Goal: Task Accomplishment & Management: Complete application form

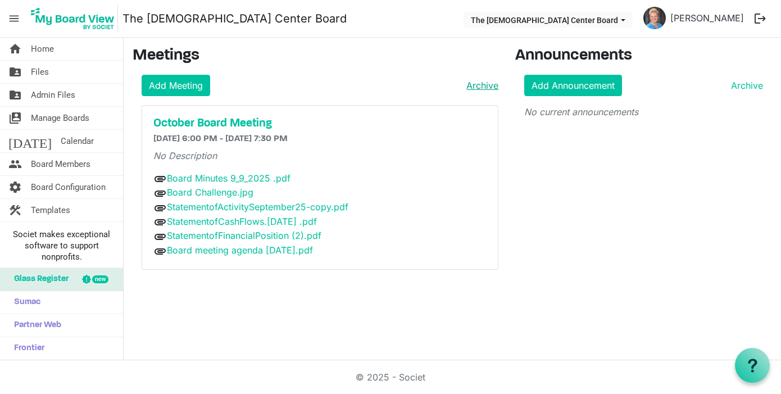
click at [485, 82] on link "Archive" at bounding box center [480, 85] width 37 height 13
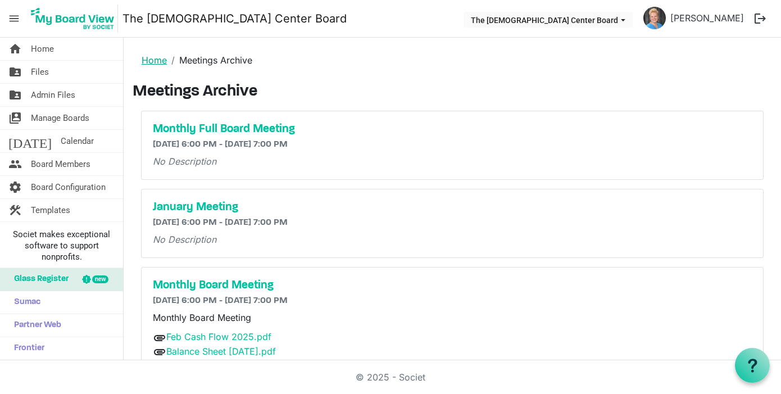
click at [154, 61] on link "Home" at bounding box center [154, 59] width 25 height 11
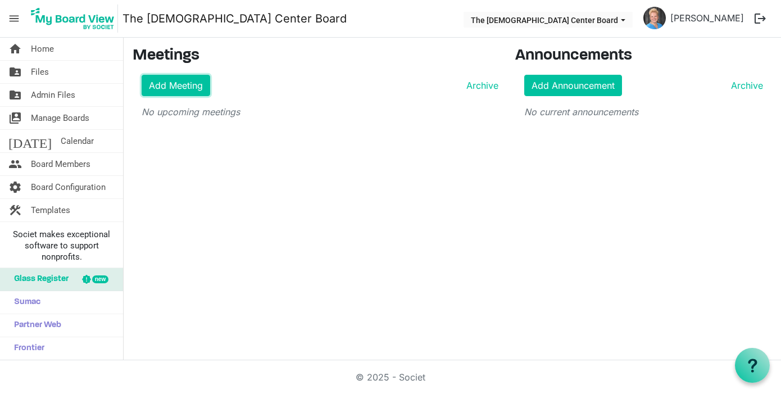
drag, startPoint x: 175, startPoint y: 81, endPoint x: 175, endPoint y: 67, distance: 14.0
click at [175, 81] on link "Add Meeting" at bounding box center [176, 85] width 69 height 21
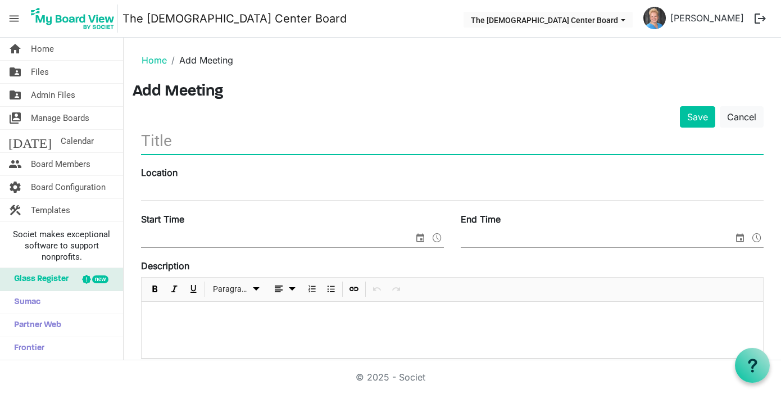
click at [160, 143] on input "text" at bounding box center [452, 141] width 622 height 26
type input "November Board Meeting"
click at [149, 190] on input "Location" at bounding box center [452, 192] width 622 height 17
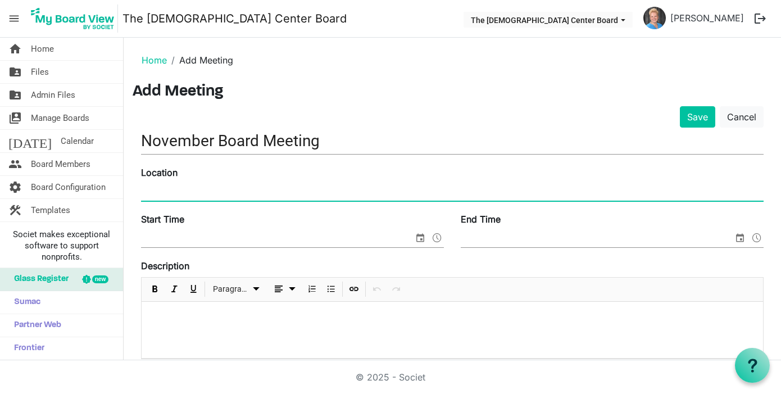
type input "640 Centre Avenue"
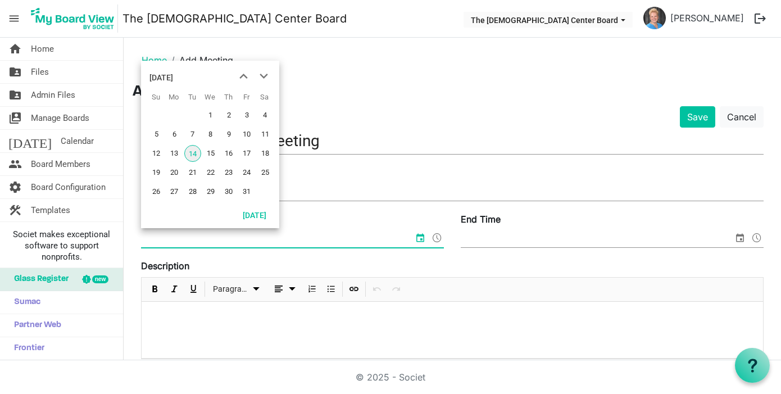
click at [188, 240] on input "Start Time" at bounding box center [277, 238] width 272 height 17
click at [262, 73] on span "next month" at bounding box center [264, 76] width 20 height 20
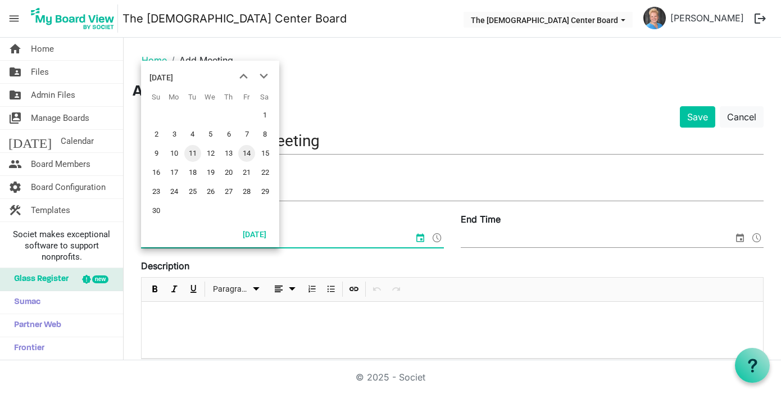
click at [190, 153] on span "11" at bounding box center [192, 153] width 17 height 17
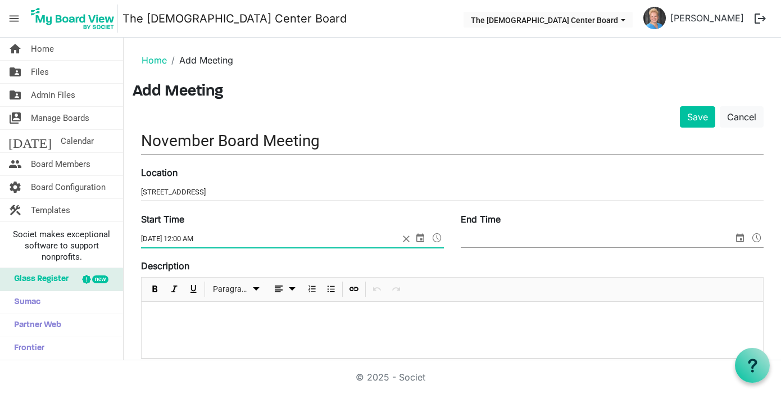
click at [436, 239] on span at bounding box center [436, 237] width 13 height 15
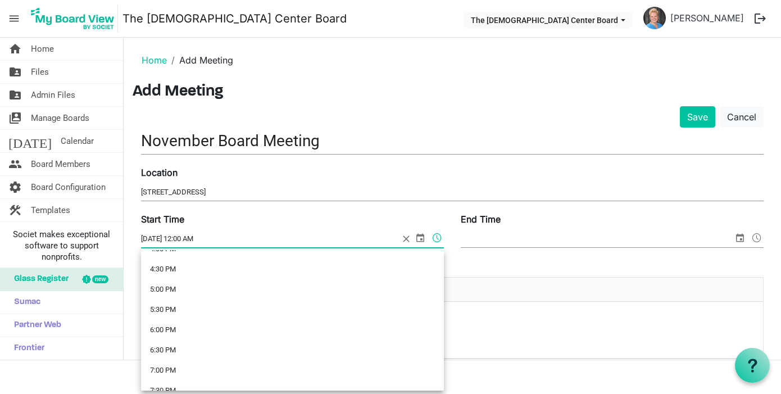
scroll to position [662, 0]
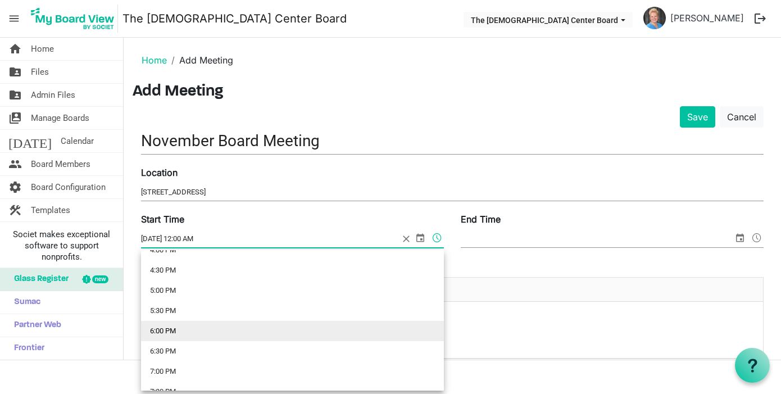
click at [163, 330] on li "6:00 PM" at bounding box center [292, 331] width 303 height 20
type input "11/11/2025 6:00 PM"
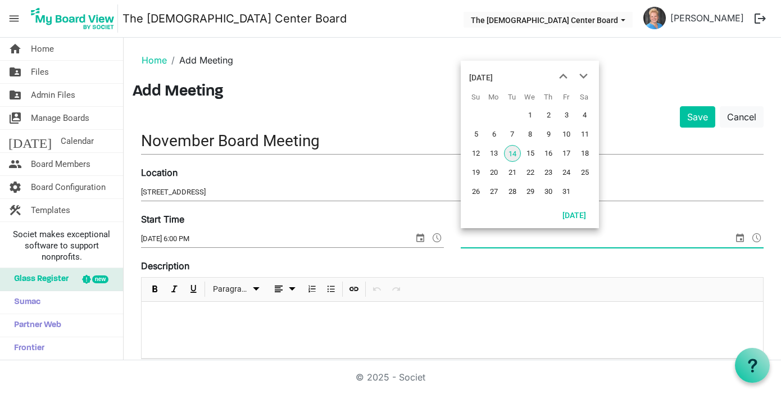
click at [739, 237] on span "select" at bounding box center [739, 237] width 13 height 15
click at [584, 74] on span "next month" at bounding box center [584, 76] width 20 height 20
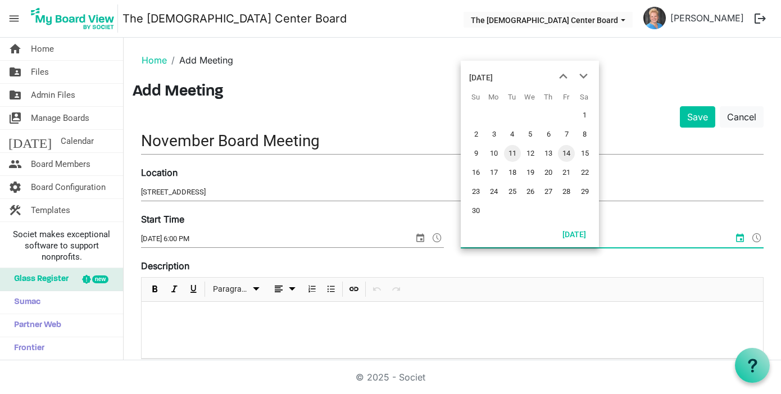
click at [513, 154] on span "11" at bounding box center [512, 153] width 17 height 17
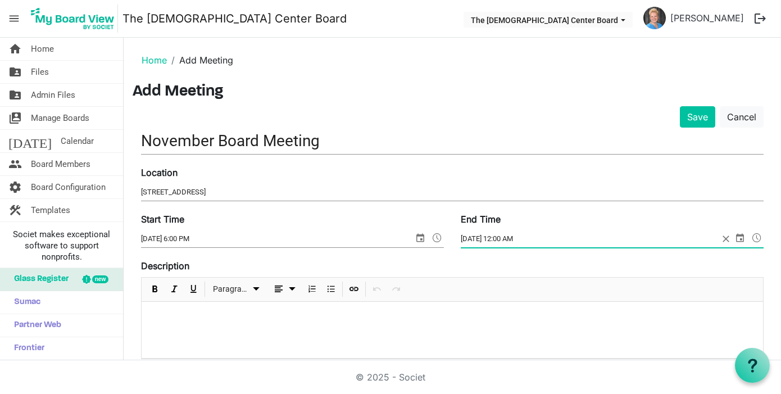
click at [743, 237] on span "select" at bounding box center [739, 237] width 13 height 15
click at [756, 236] on span at bounding box center [756, 237] width 13 height 15
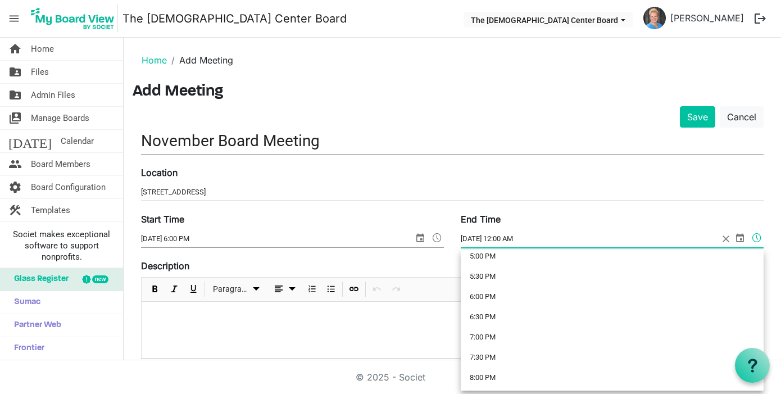
scroll to position [699, 0]
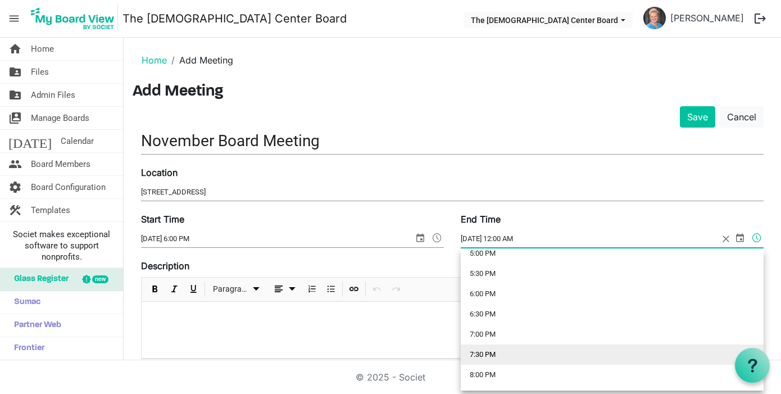
click at [483, 353] on li "7:30 PM" at bounding box center [612, 354] width 303 height 20
type input "11/11/2025 7:30 PM"
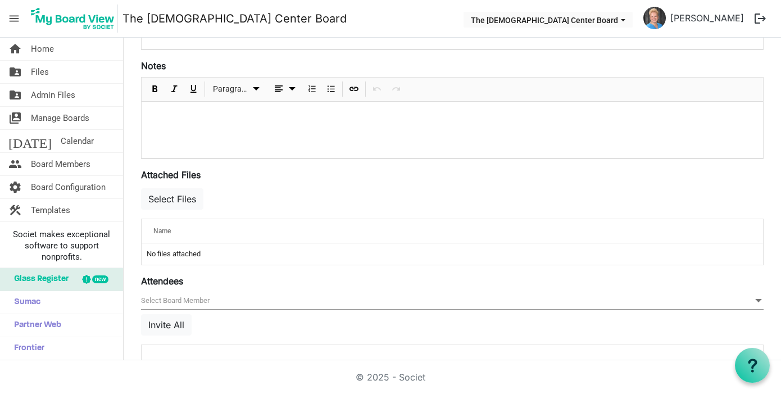
scroll to position [352, 0]
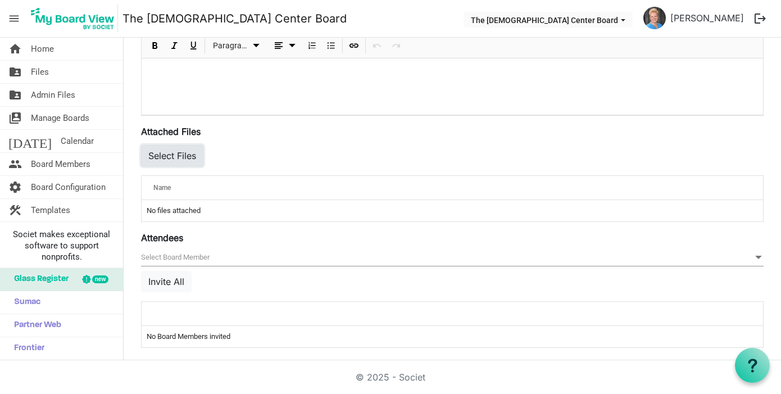
click at [189, 152] on button "Select Files" at bounding box center [172, 155] width 62 height 21
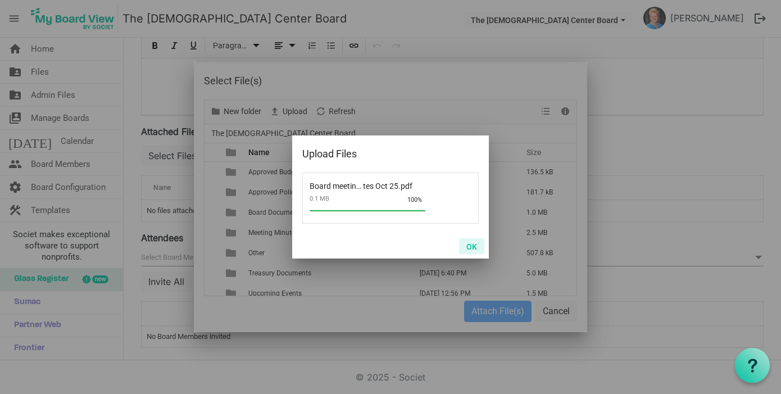
click at [472, 245] on button "OK" at bounding box center [471, 246] width 25 height 16
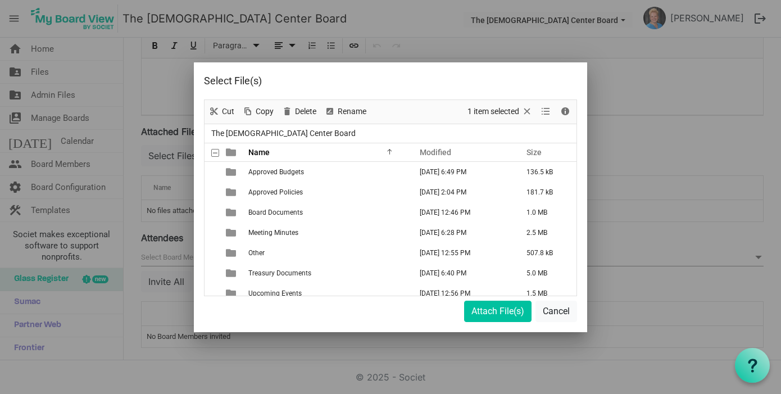
scroll to position [89, 0]
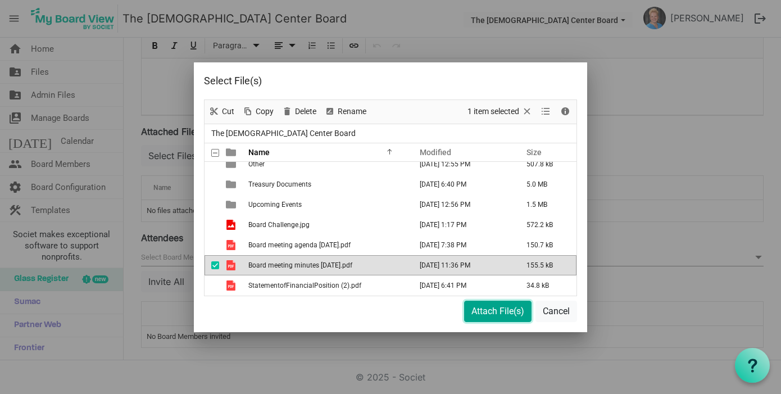
click at [494, 316] on button "Attach File(s)" at bounding box center [497, 311] width 67 height 21
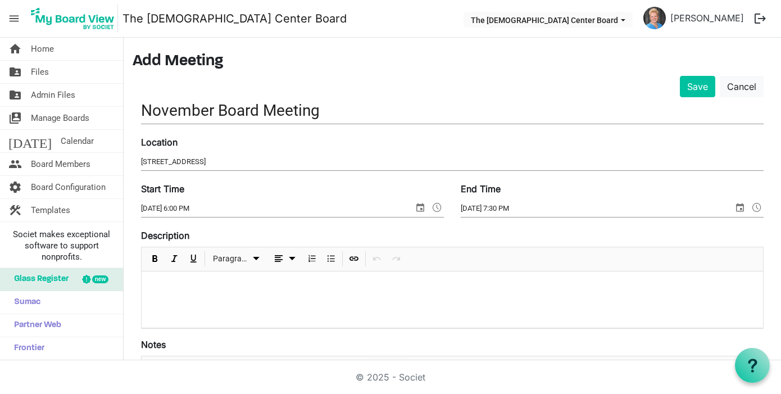
scroll to position [0, 0]
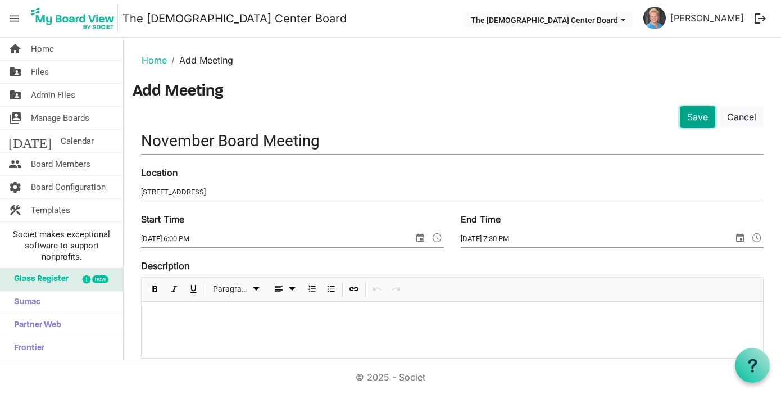
click at [698, 119] on button "Save" at bounding box center [697, 116] width 35 height 21
